Goal: Task Accomplishment & Management: Manage account settings

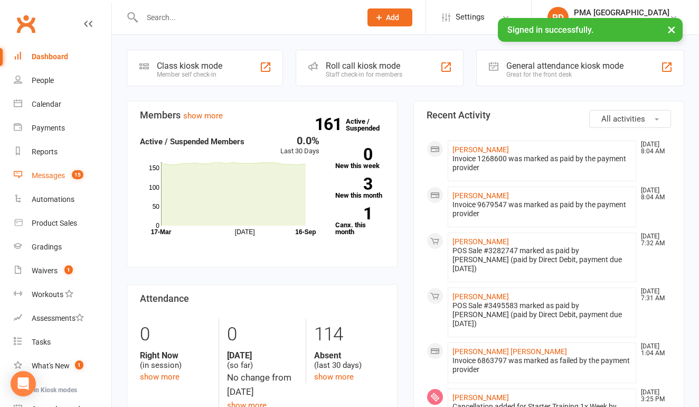
click at [64, 178] on div "Messages" at bounding box center [48, 175] width 33 height 8
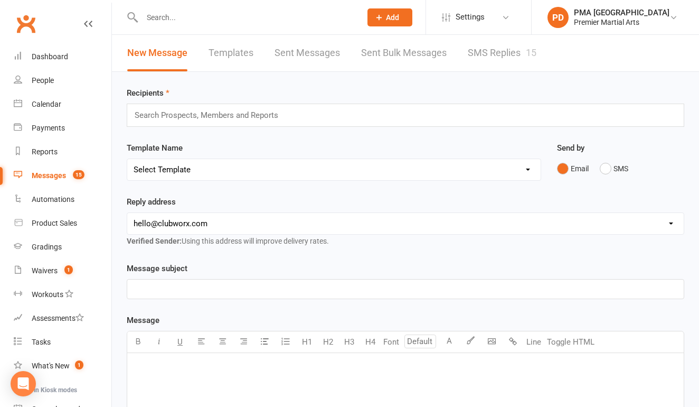
click at [247, 116] on input "text" at bounding box center [211, 115] width 155 height 14
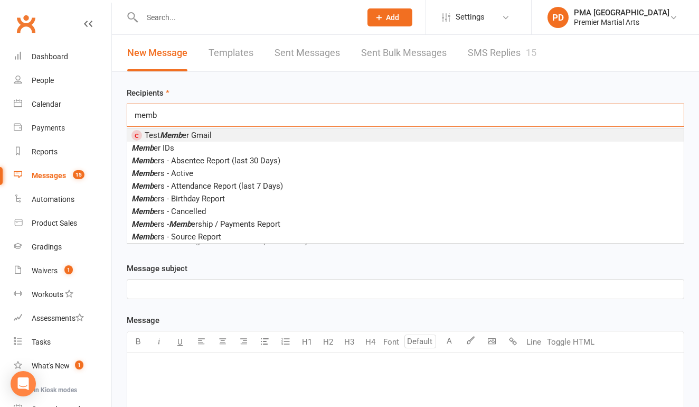
type input "memo"
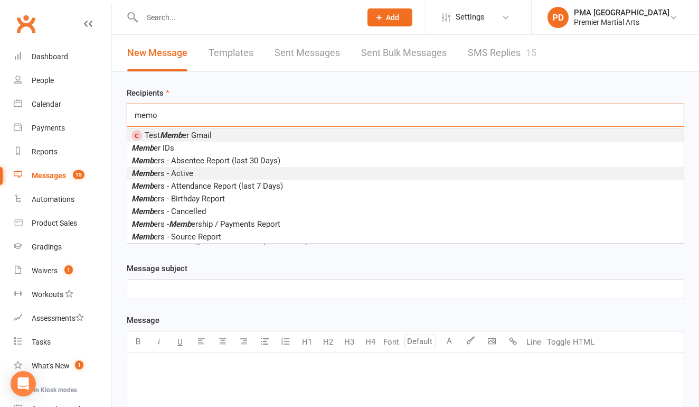
drag, startPoint x: 247, startPoint y: 116, endPoint x: 195, endPoint y: 177, distance: 80.2
click at [195, 177] on li "Memb ers - Active" at bounding box center [405, 173] width 557 height 13
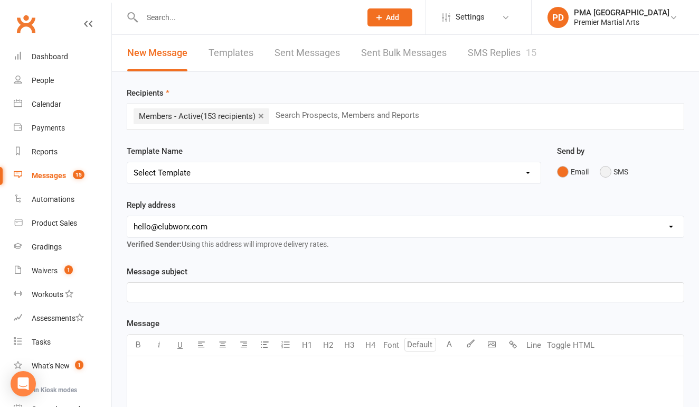
click at [604, 172] on button "SMS" at bounding box center [614, 172] width 29 height 20
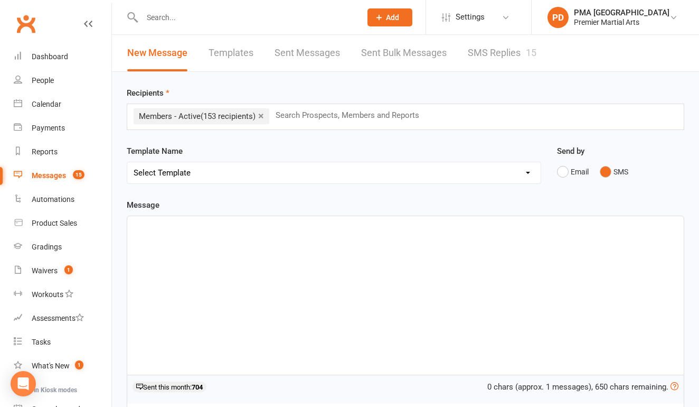
click at [349, 226] on p "﻿" at bounding box center [406, 225] width 544 height 13
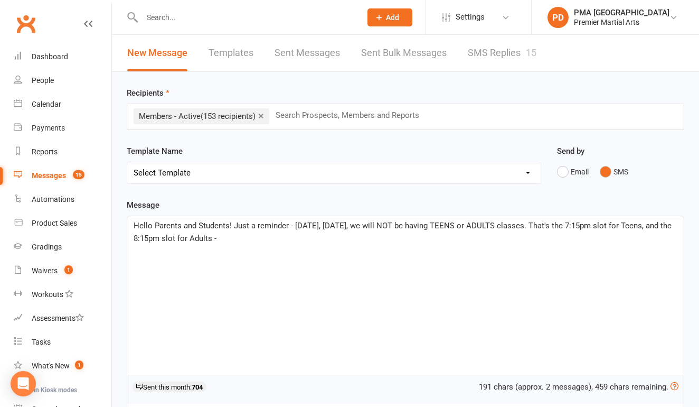
click at [292, 227] on span "Hello Parents and Students! Just a reminder - [DATE], [DATE], we will NOT be ha…" at bounding box center [404, 232] width 540 height 22
click at [279, 238] on p "Hello Parents and Students! Just a reminder: [DATE], [DATE], we will NOT be hav…" at bounding box center [406, 231] width 544 height 25
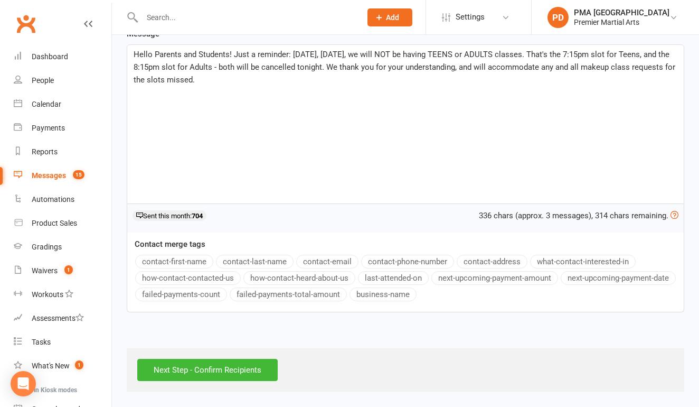
scroll to position [180, 0]
click at [245, 360] on input "Next Step - Confirm Recipients" at bounding box center [207, 370] width 141 height 22
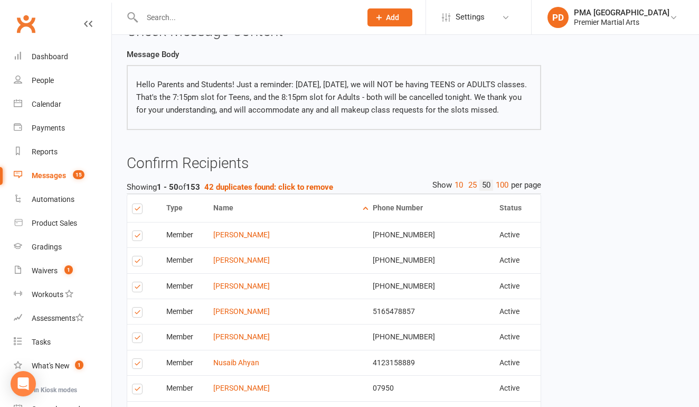
scroll to position [73, 0]
click at [280, 191] on strong "42 duplicates found: click to remove" at bounding box center [268, 187] width 129 height 10
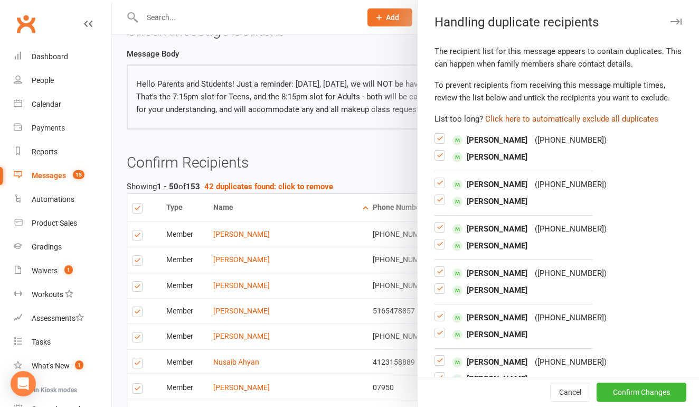
click at [527, 116] on button "Click here to automatically exclude all duplicates" at bounding box center [572, 119] width 173 height 13
click at [638, 394] on button "Confirm Changes" at bounding box center [642, 391] width 90 height 19
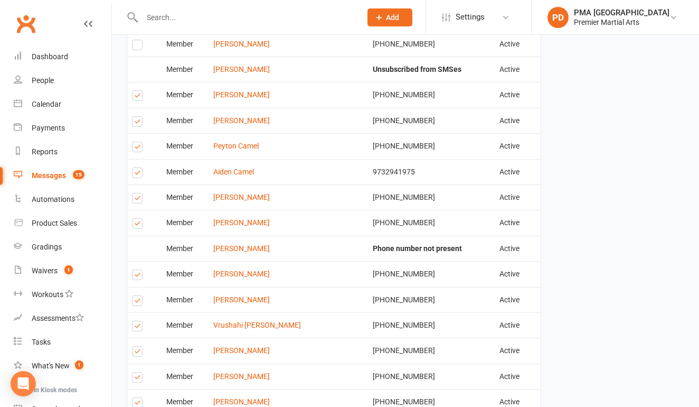
scroll to position [521, 0]
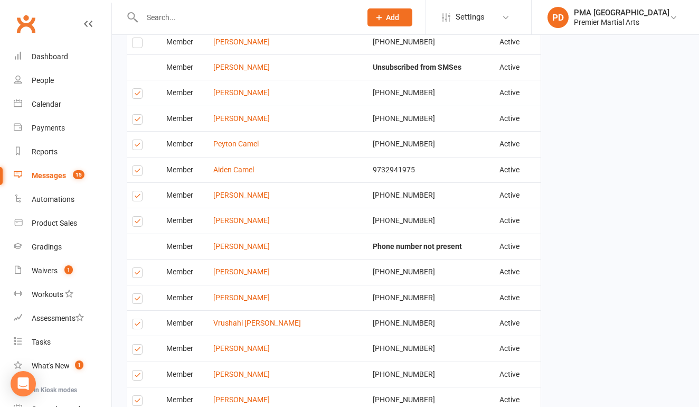
click at [135, 121] on label at bounding box center [139, 121] width 14 height 0
click at [135, 115] on input "checkbox" at bounding box center [135, 115] width 7 height 0
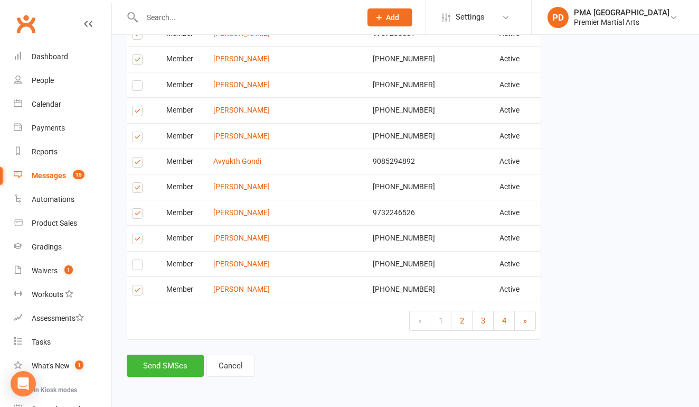
scroll to position [1281, 0]
click at [151, 356] on button "Send SMSes" at bounding box center [165, 365] width 77 height 22
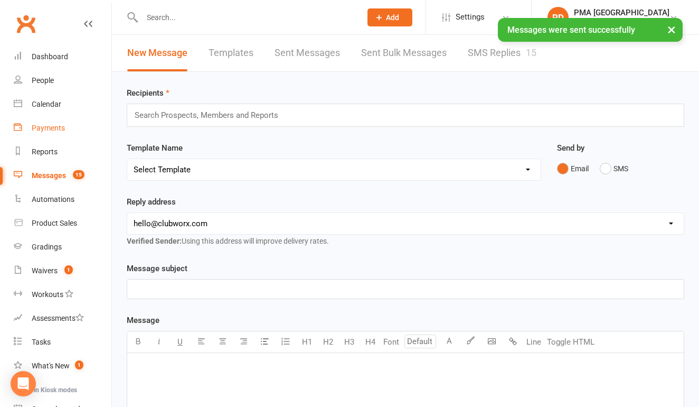
click at [68, 125] on link "Payments" at bounding box center [63, 128] width 98 height 24
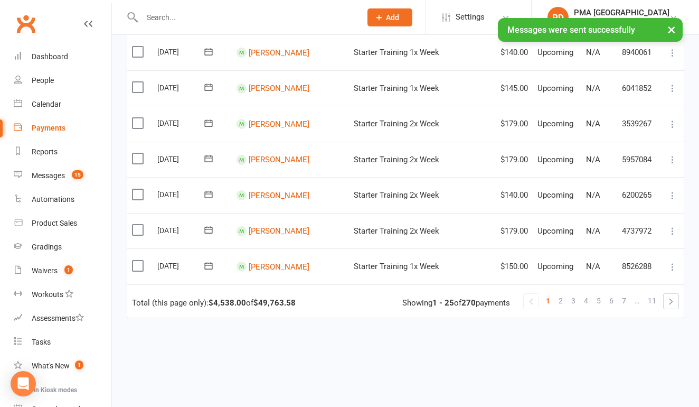
scroll to position [776, 0]
click at [566, 294] on link "2" at bounding box center [561, 301] width 13 height 15
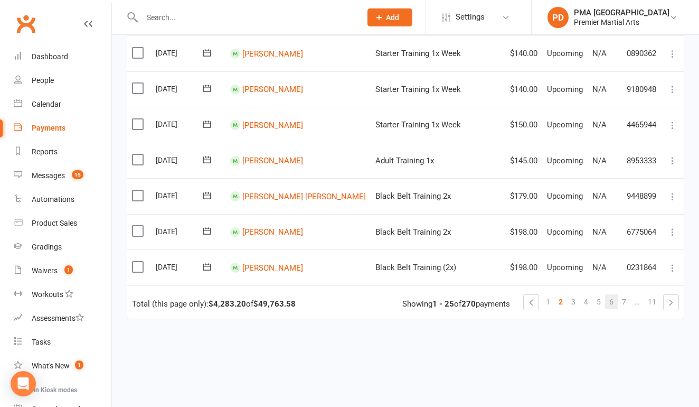
click at [606, 294] on link "6" at bounding box center [611, 301] width 13 height 15
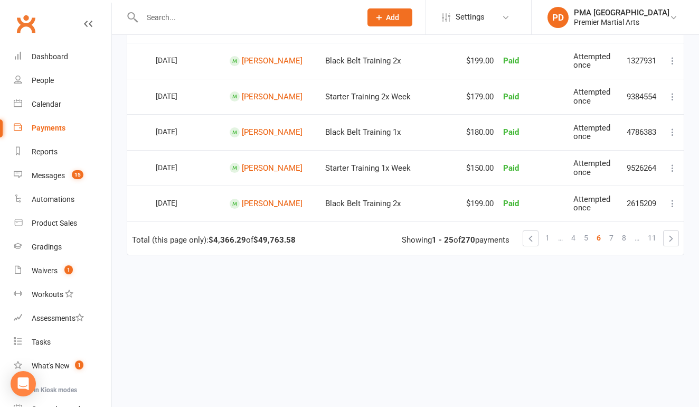
scroll to position [867, 0]
click at [590, 231] on link "5" at bounding box center [586, 237] width 13 height 15
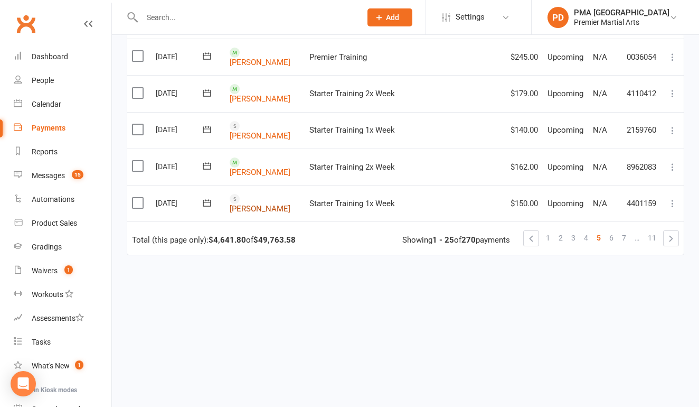
click at [250, 204] on link "[PERSON_NAME]" at bounding box center [260, 209] width 61 height 10
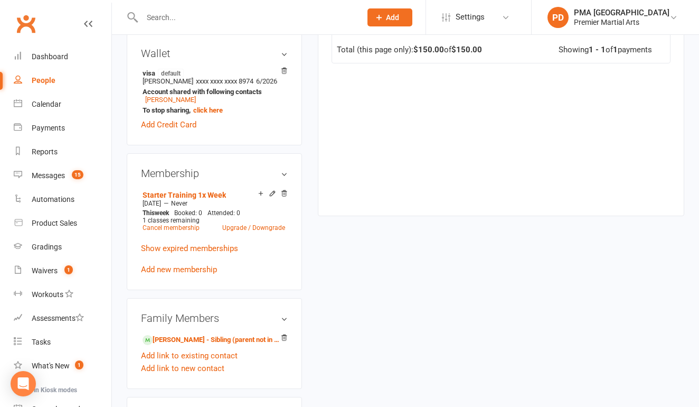
scroll to position [372, 0]
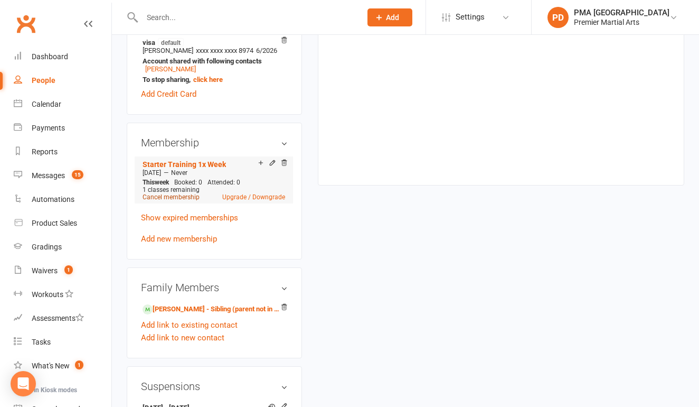
click at [188, 201] on link "Cancel membership" at bounding box center [171, 196] width 57 height 7
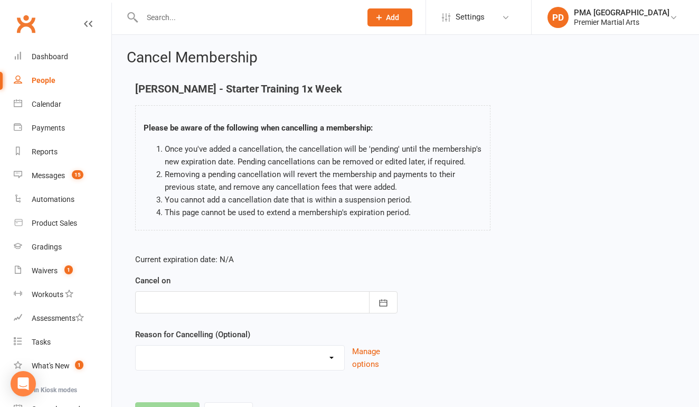
click at [266, 298] on div at bounding box center [266, 302] width 263 height 22
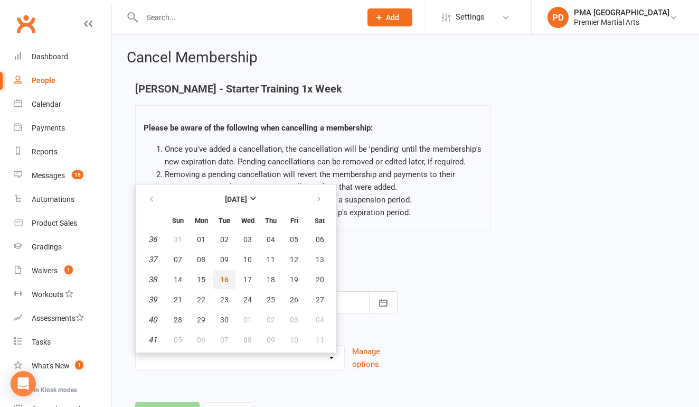
click at [227, 277] on span "16" at bounding box center [224, 279] width 8 height 8
type input "[DATE]"
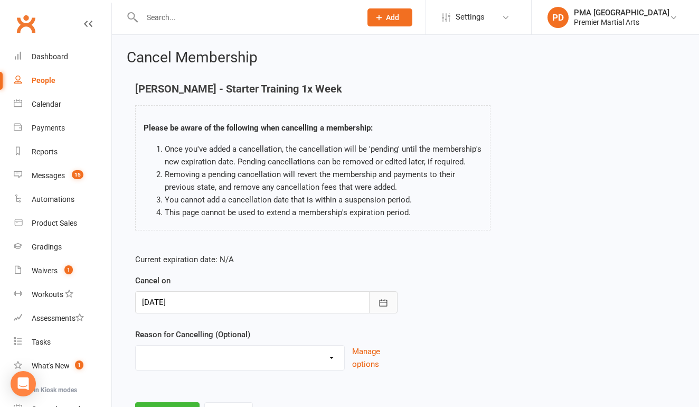
click at [378, 298] on button "button" at bounding box center [383, 302] width 29 height 22
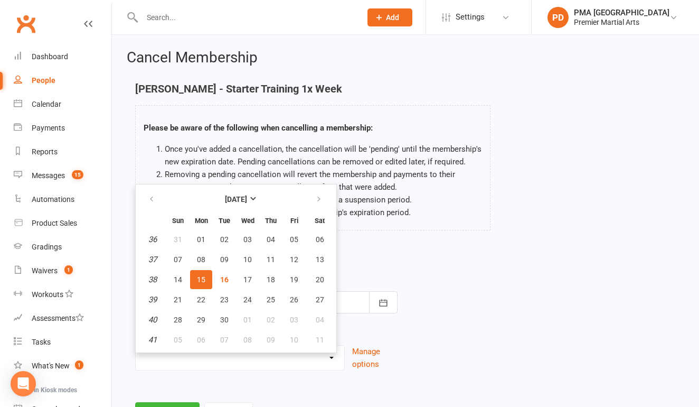
click at [464, 223] on div "Please be aware of the following when cancelling a membership: Once you've adde…" at bounding box center [313, 167] width 356 height 125
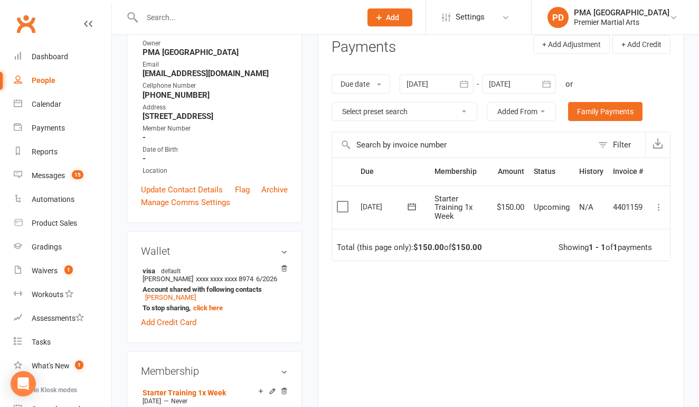
scroll to position [119, 0]
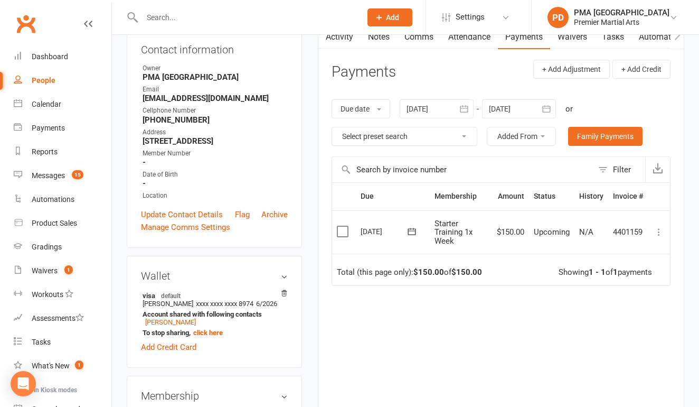
click at [661, 231] on icon at bounding box center [659, 232] width 11 height 11
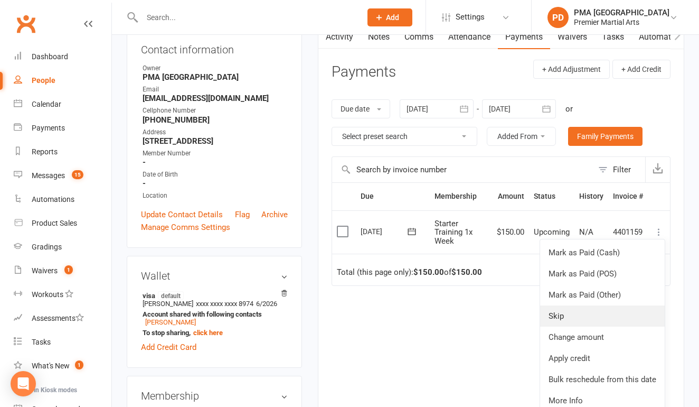
click at [572, 319] on link "Skip" at bounding box center [602, 315] width 125 height 21
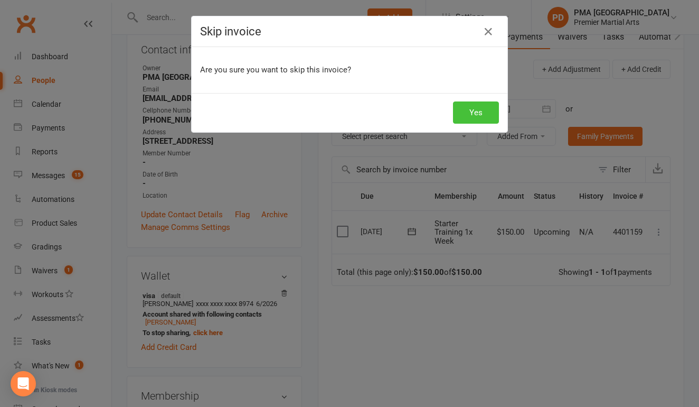
click at [475, 103] on button "Yes" at bounding box center [476, 112] width 46 height 22
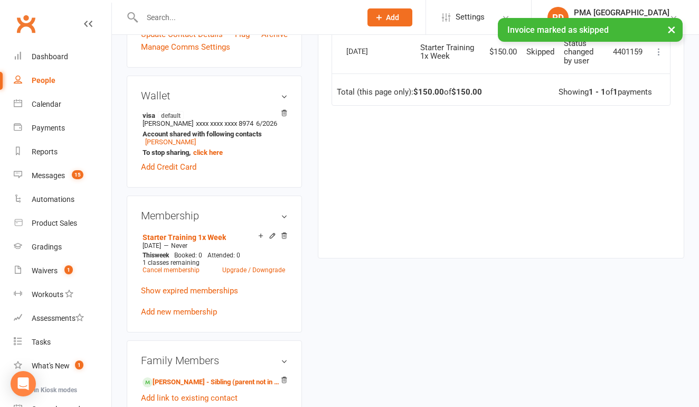
scroll to position [298, 0]
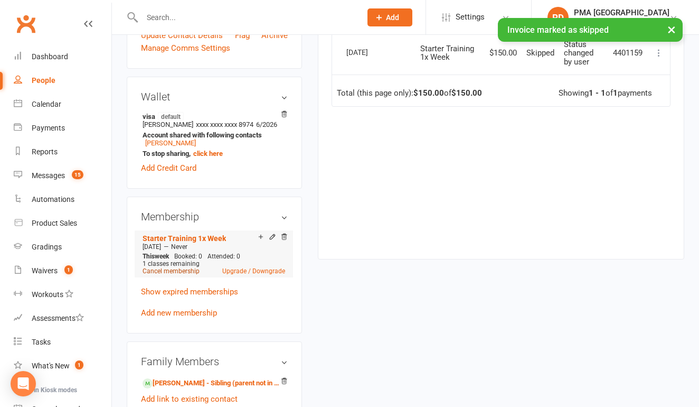
click at [190, 275] on link "Cancel membership" at bounding box center [171, 270] width 57 height 7
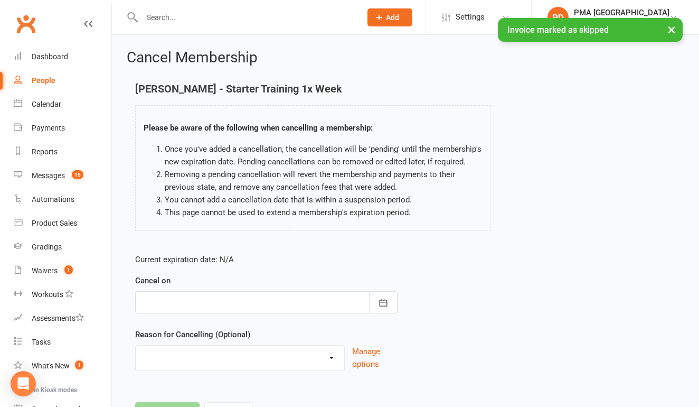
click at [238, 304] on div at bounding box center [266, 302] width 263 height 22
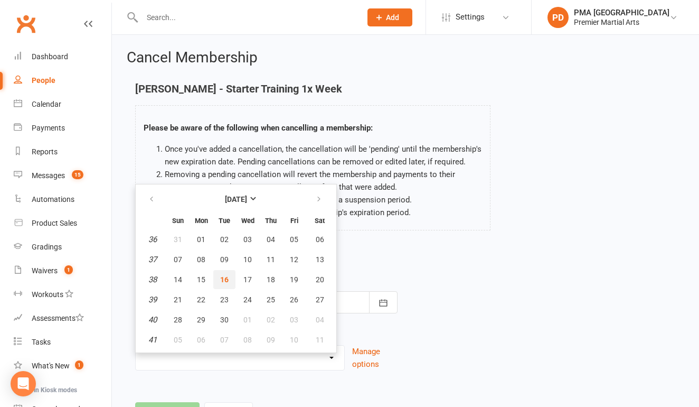
click at [227, 276] on span "16" at bounding box center [224, 279] width 8 height 8
type input "[DATE]"
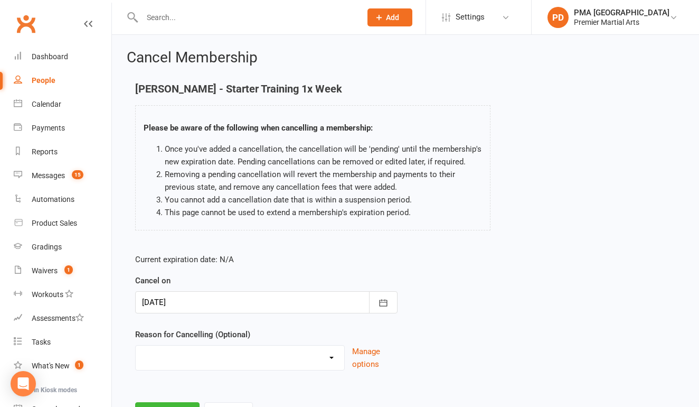
click at [210, 369] on div "Holiday Injury Other reason" at bounding box center [240, 357] width 210 height 25
select select "0"
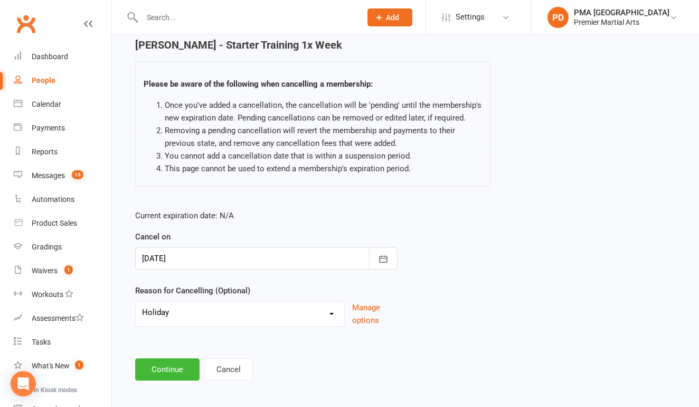
scroll to position [44, 0]
click at [179, 367] on button "Continue" at bounding box center [167, 369] width 64 height 22
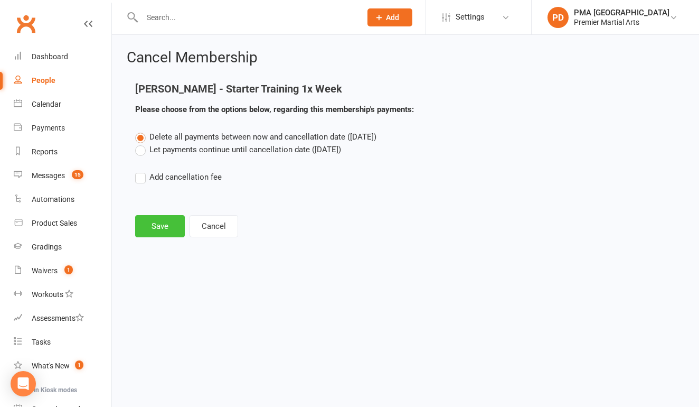
click at [173, 215] on button "Save" at bounding box center [160, 226] width 50 height 22
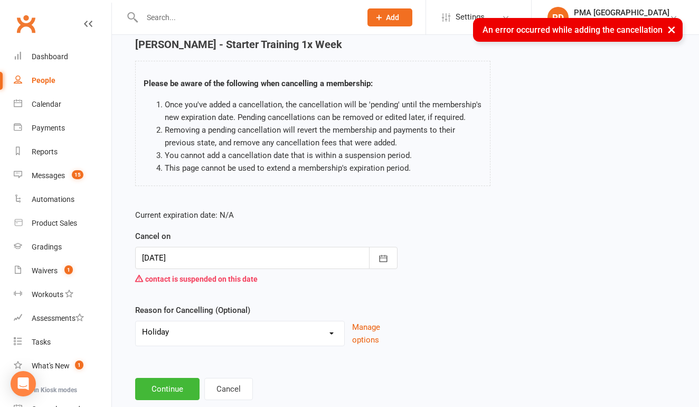
click at [201, 257] on div at bounding box center [266, 258] width 263 height 22
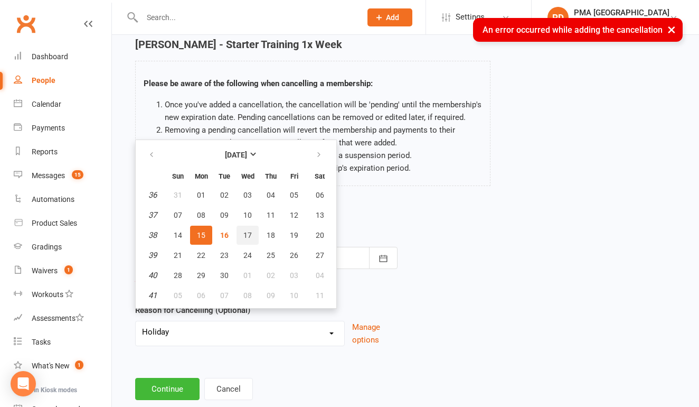
click at [245, 234] on span "17" at bounding box center [248, 235] width 8 height 8
type input "[DATE]"
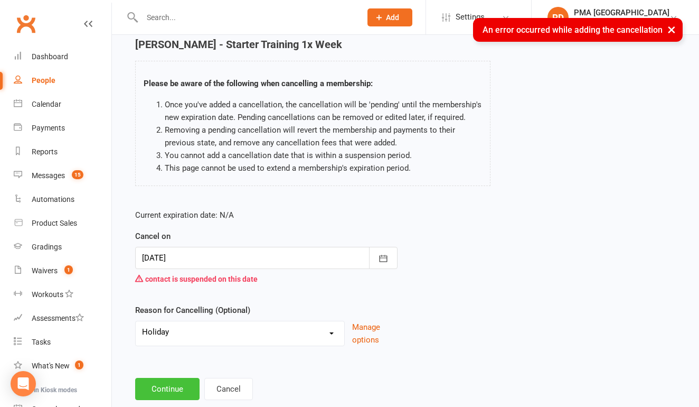
click at [174, 386] on button "Continue" at bounding box center [167, 389] width 64 height 22
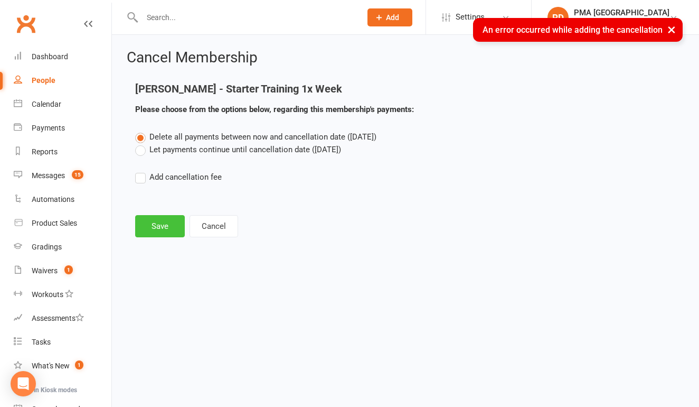
click at [162, 215] on button "Save" at bounding box center [160, 226] width 50 height 22
